Goal: Check status: Check status

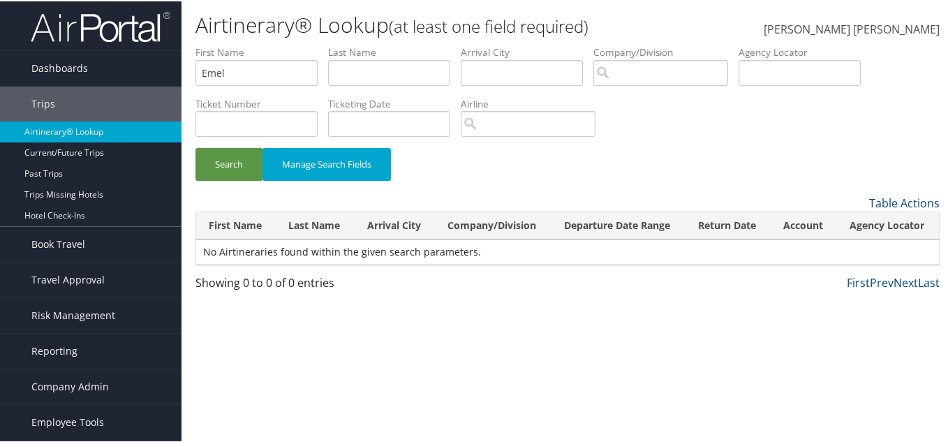
type input "Emel"
type input "Aygoeren"
click at [196, 147] on button "Search" at bounding box center [229, 163] width 67 height 33
click at [413, 295] on div "Showing 0 to 0 of 0 entries First Prev Next Last" at bounding box center [567, 285] width 765 height 24
click at [413, 182] on div "Search Manage Search Fields" at bounding box center [567, 170] width 765 height 47
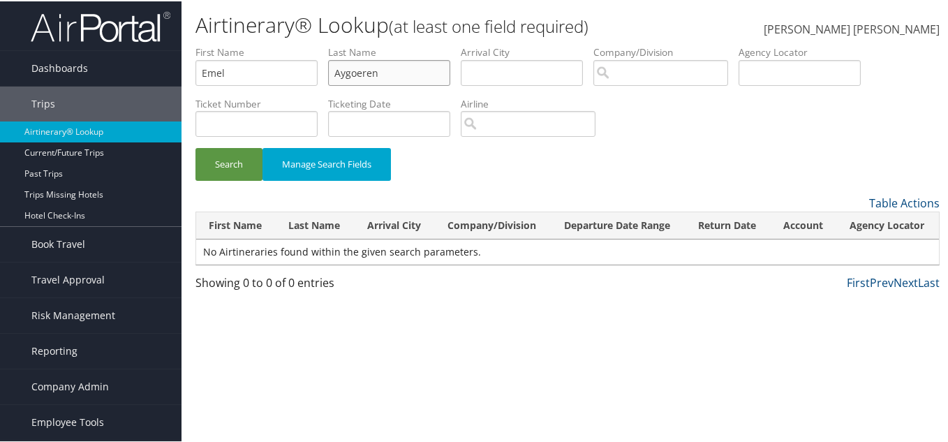
drag, startPoint x: 326, startPoint y: 68, endPoint x: 295, endPoint y: 68, distance: 30.7
click at [298, 44] on ul "First Name [PERSON_NAME] Last Name Aygoeren Departure City Arrival City Company…" at bounding box center [568, 44] width 744 height 0
drag, startPoint x: 267, startPoint y: 68, endPoint x: 157, endPoint y: 71, distance: 110.4
click at [157, 71] on div "Dashboards AirPortal 360™ (Manager) AirPortal 360™ (Agent) My Travel Dashboard …" at bounding box center [477, 221] width 954 height 442
